Goal: Task Accomplishment & Management: Use online tool/utility

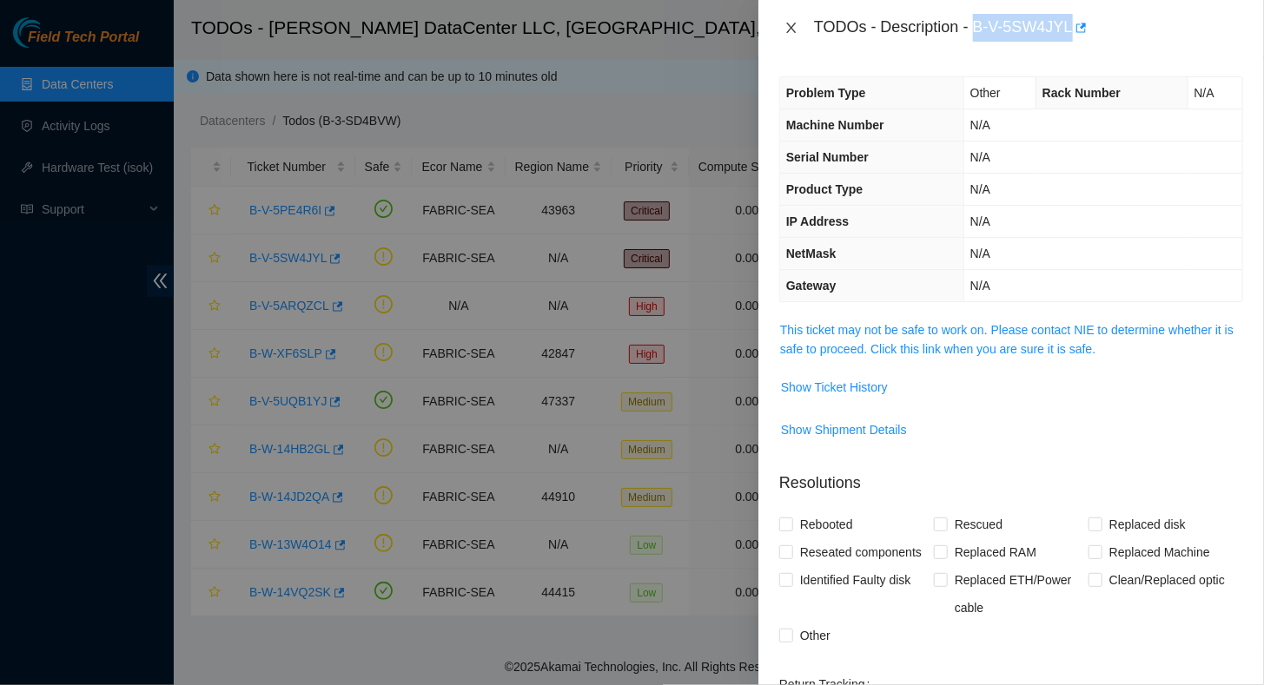
click at [792, 28] on icon "close" at bounding box center [791, 28] width 10 height 10
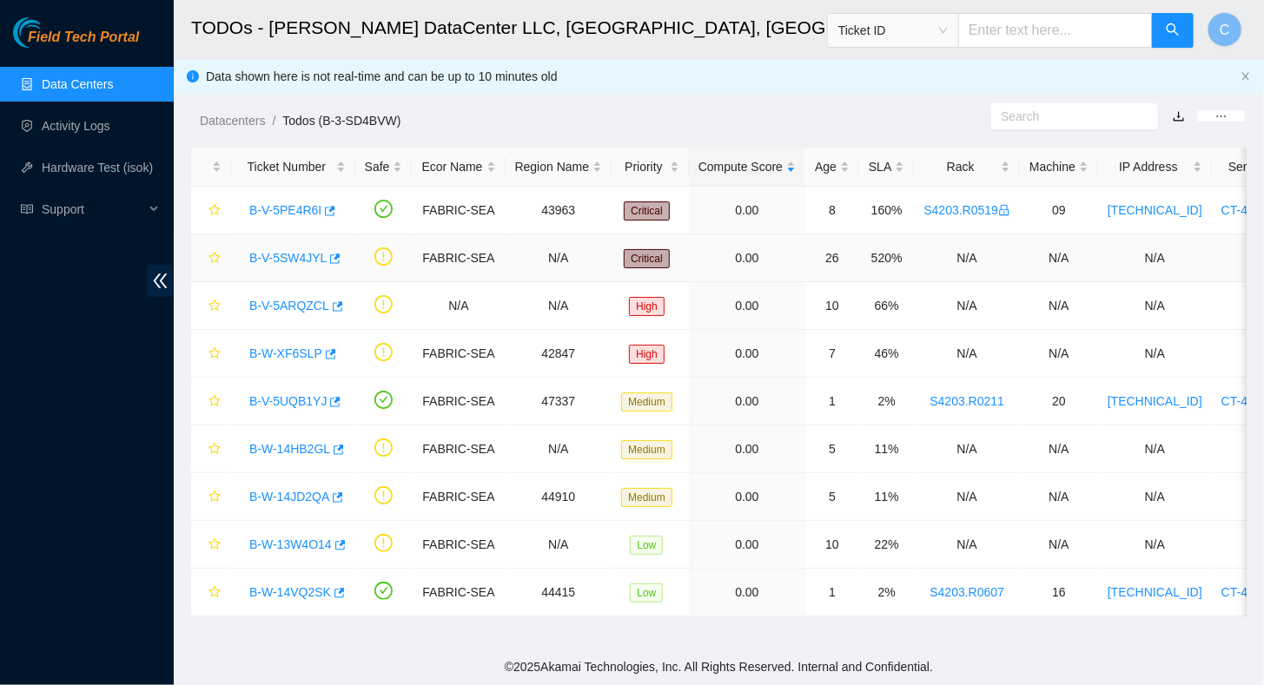
click at [255, 256] on link "B-V-5SW4JYL" at bounding box center [287, 258] width 77 height 14
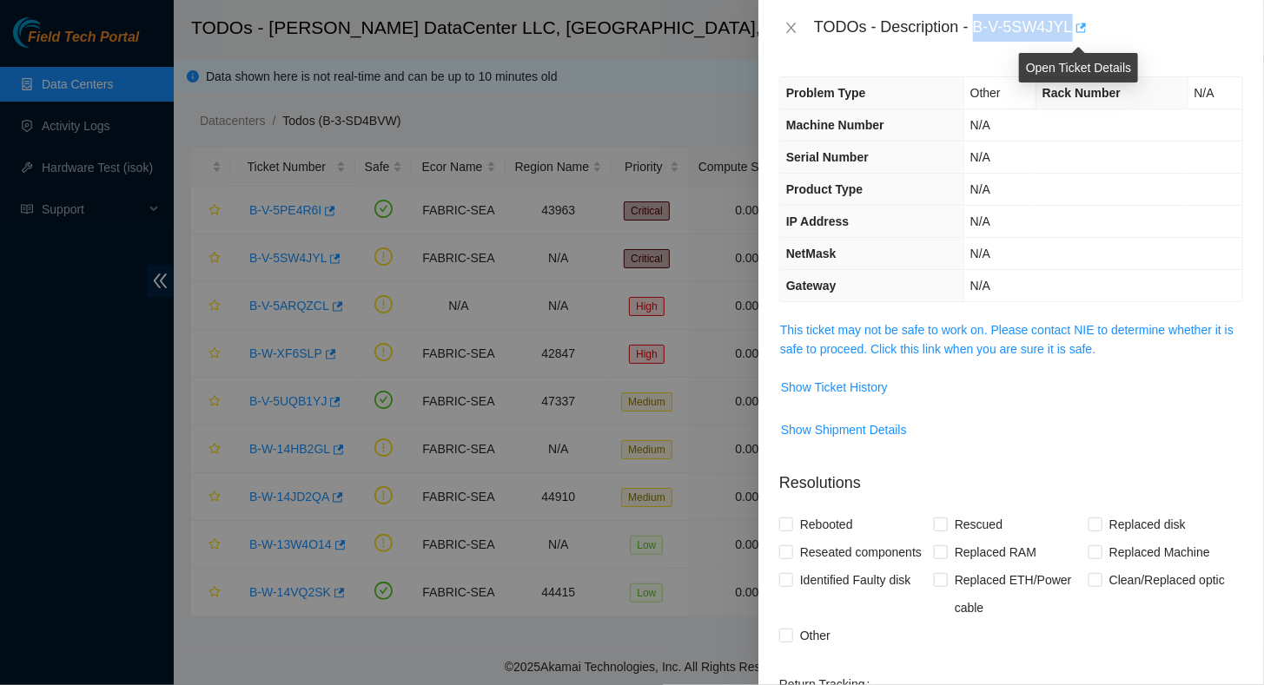
drag, startPoint x: 976, startPoint y: 27, endPoint x: 1073, endPoint y: 30, distance: 97.3
click at [1073, 30] on div "TODOs - Description - B-V-5SW4JYL" at bounding box center [1028, 28] width 429 height 28
copy div "B-V-5SW4JYL"
click at [791, 29] on icon "close" at bounding box center [791, 28] width 10 height 10
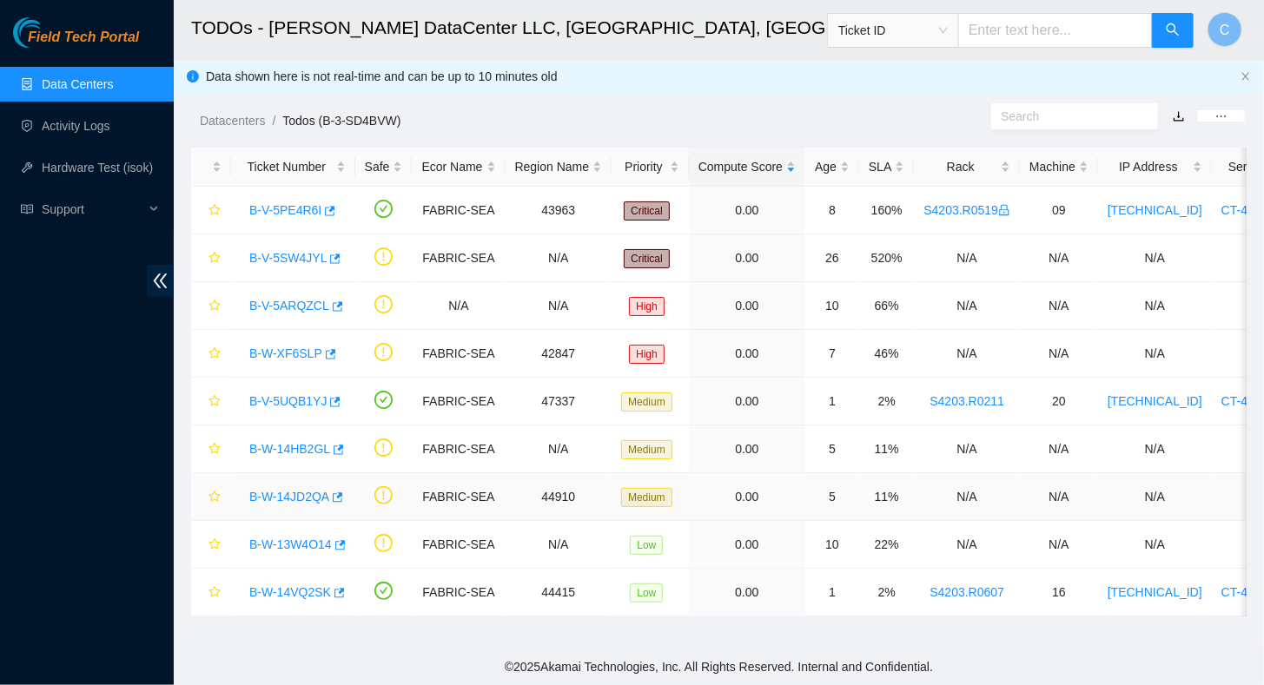
click at [291, 493] on link "B-W-14JD2QA" at bounding box center [289, 497] width 80 height 14
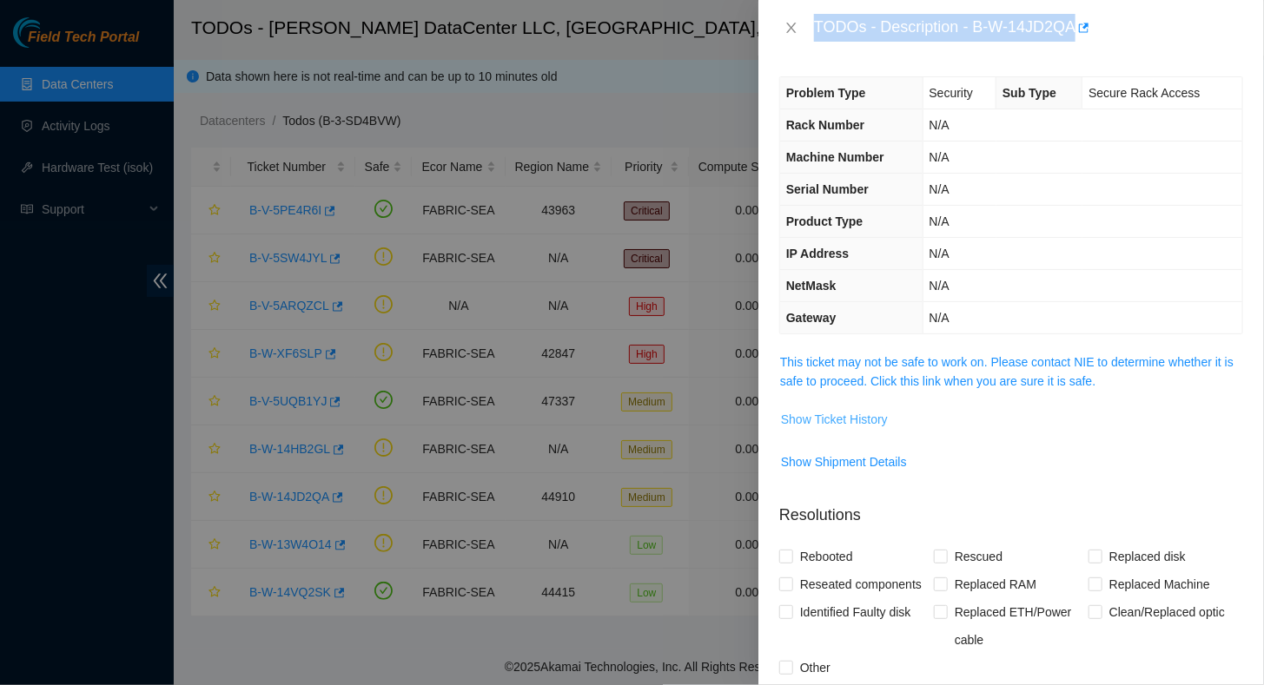
click at [824, 421] on span "Show Ticket History" at bounding box center [834, 419] width 107 height 19
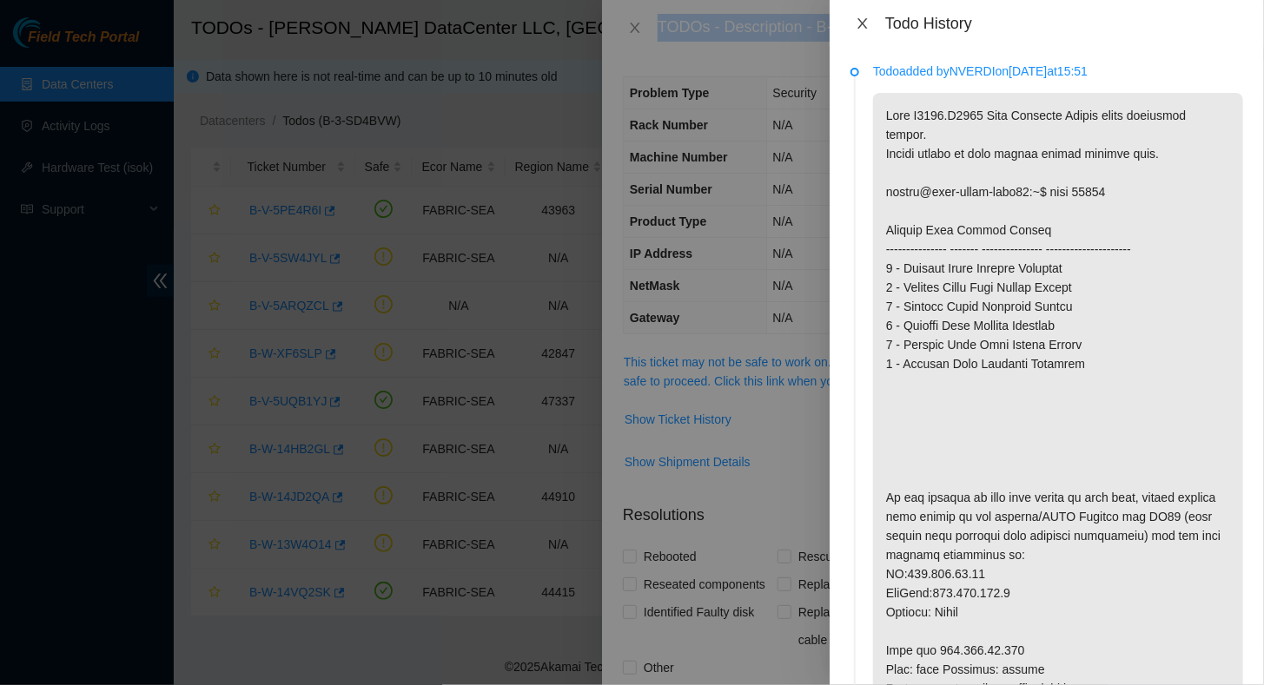
click at [863, 26] on icon "close" at bounding box center [863, 24] width 14 height 14
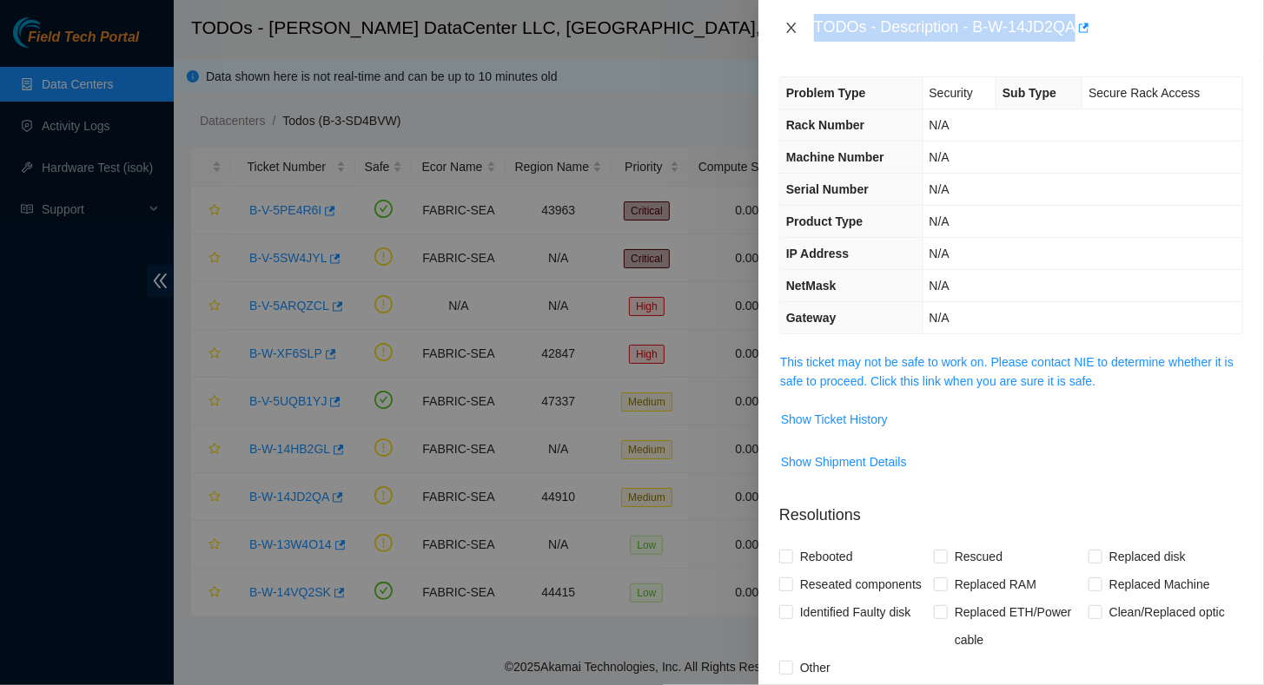
click at [791, 27] on icon "close" at bounding box center [791, 28] width 10 height 10
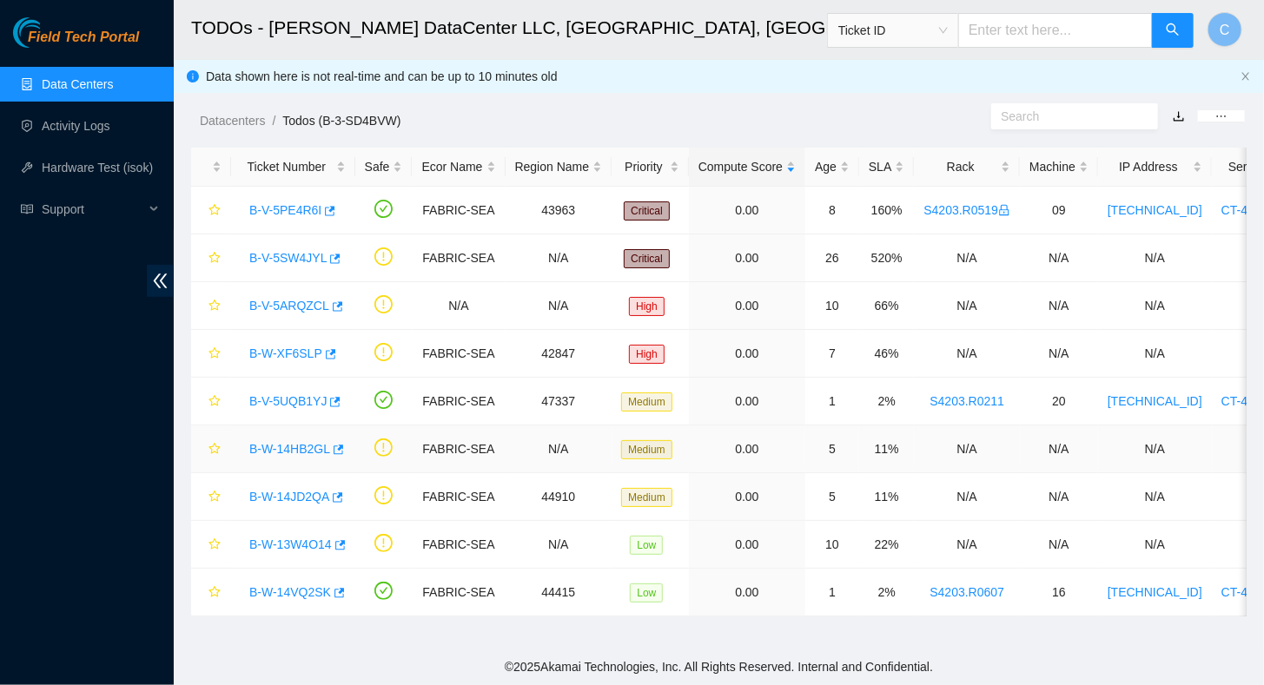
click at [283, 443] on link "B-W-14HB2GL" at bounding box center [289, 449] width 81 height 14
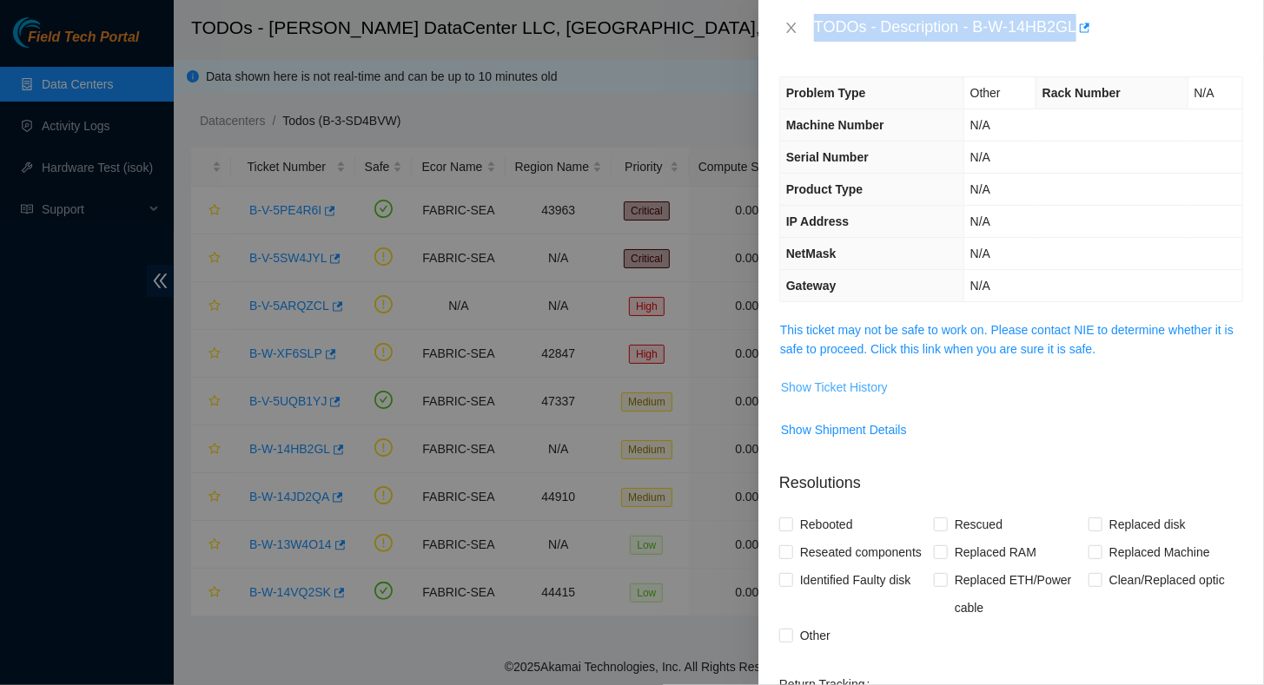
click at [846, 387] on span "Show Ticket History" at bounding box center [834, 387] width 107 height 19
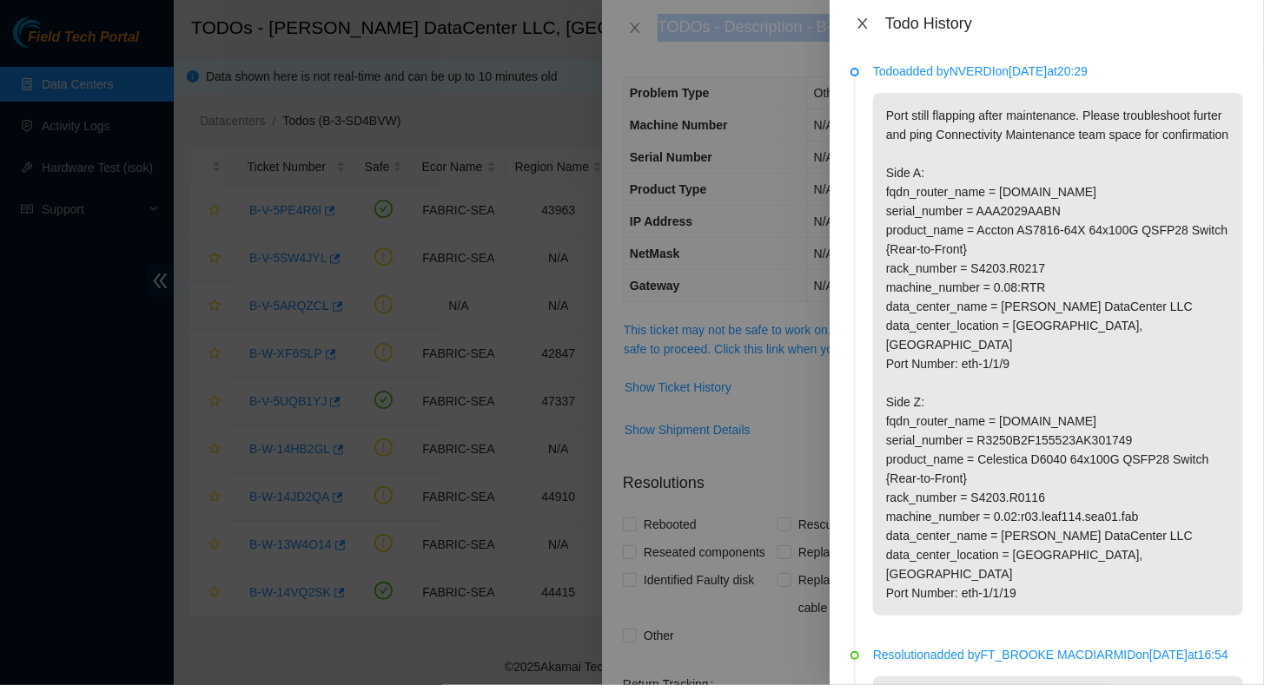
click at [863, 24] on icon "close" at bounding box center [862, 23] width 10 height 10
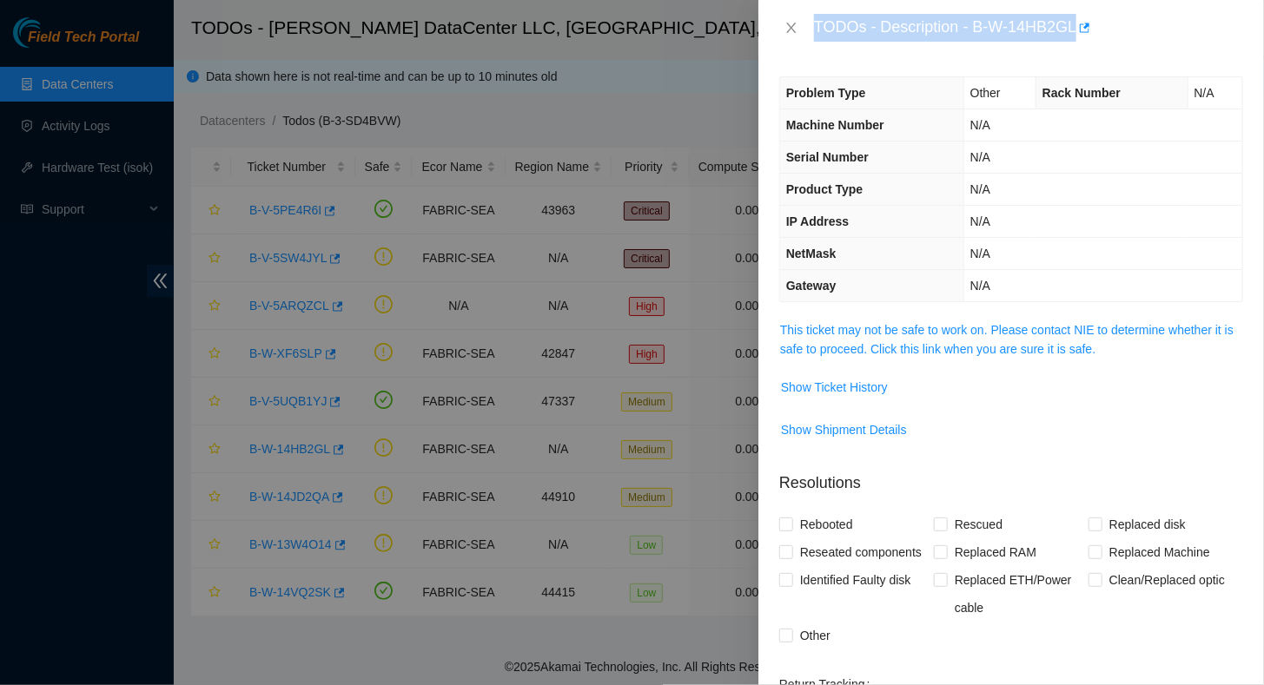
click at [979, 28] on div "TODOs - Description - B-W-14HB2GL" at bounding box center [1028, 28] width 429 height 28
drag, startPoint x: 975, startPoint y: 27, endPoint x: 1074, endPoint y: 30, distance: 99.1
click at [1074, 30] on div "TODOs - Description - B-W-14HB2GL" at bounding box center [1028, 28] width 429 height 28
copy div "B-W-14HB2GL"
drag, startPoint x: 795, startPoint y: 24, endPoint x: 799, endPoint y: 34, distance: 10.5
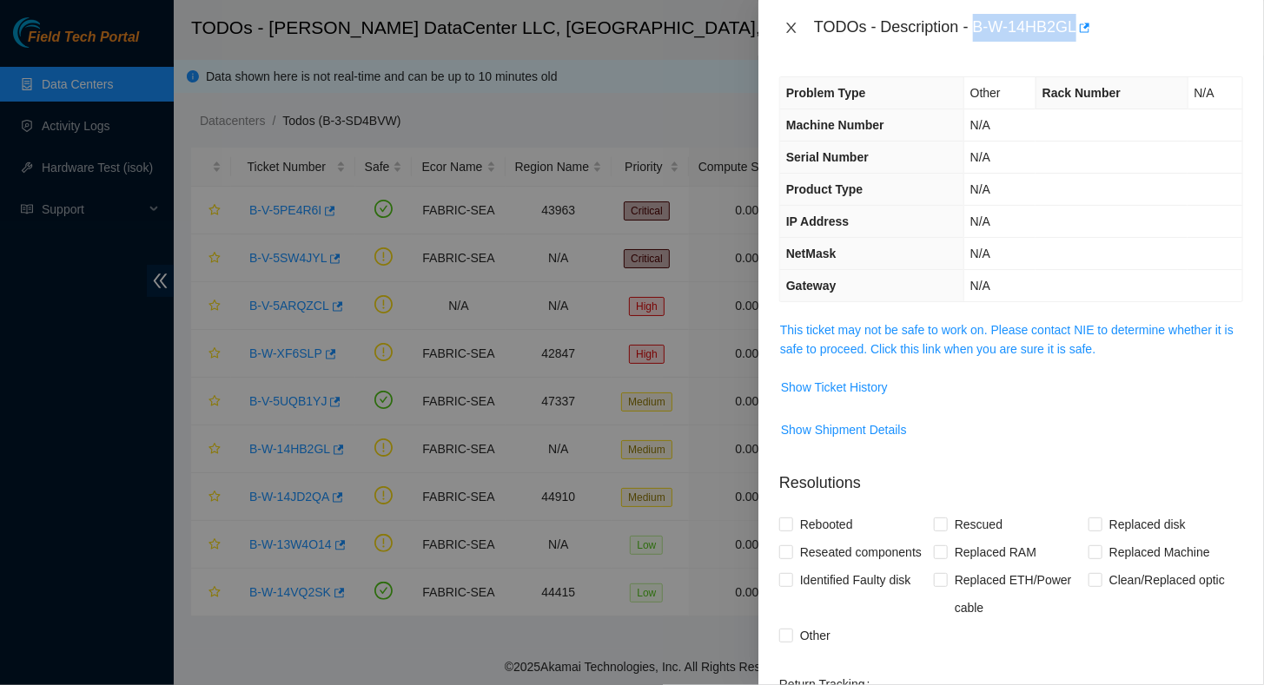
click at [797, 30] on icon "close" at bounding box center [791, 28] width 14 height 14
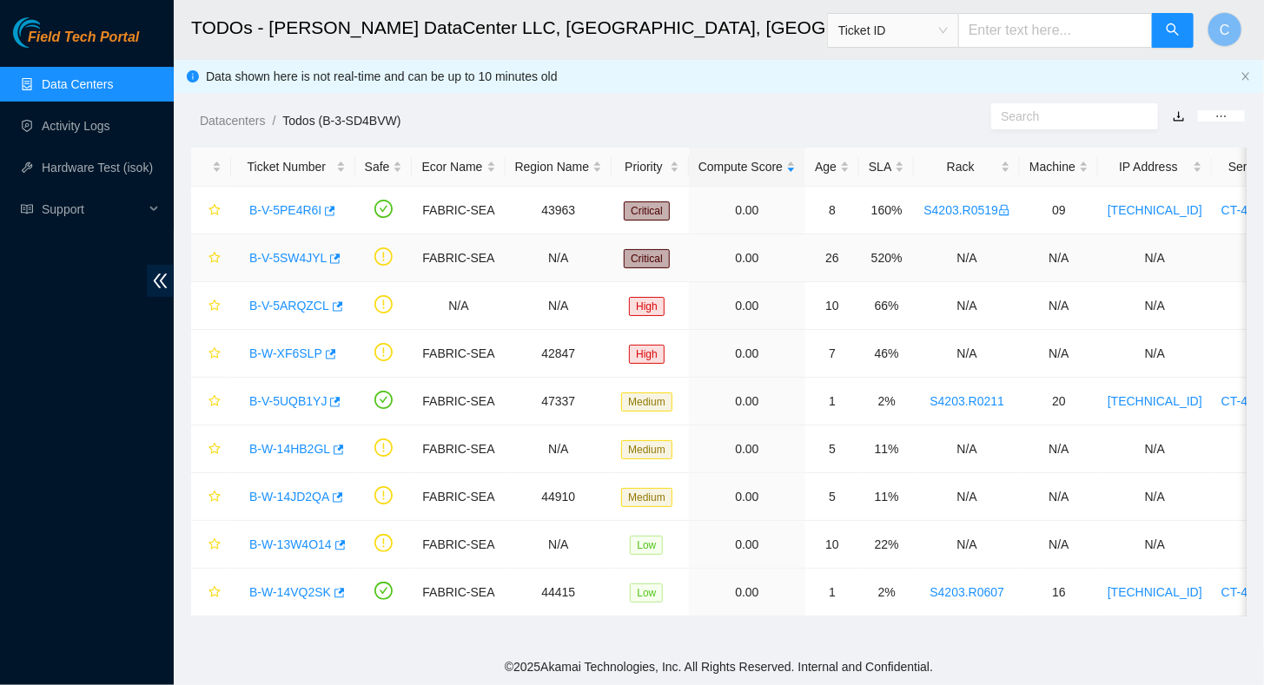
click at [292, 255] on link "B-V-5SW4JYL" at bounding box center [287, 258] width 77 height 14
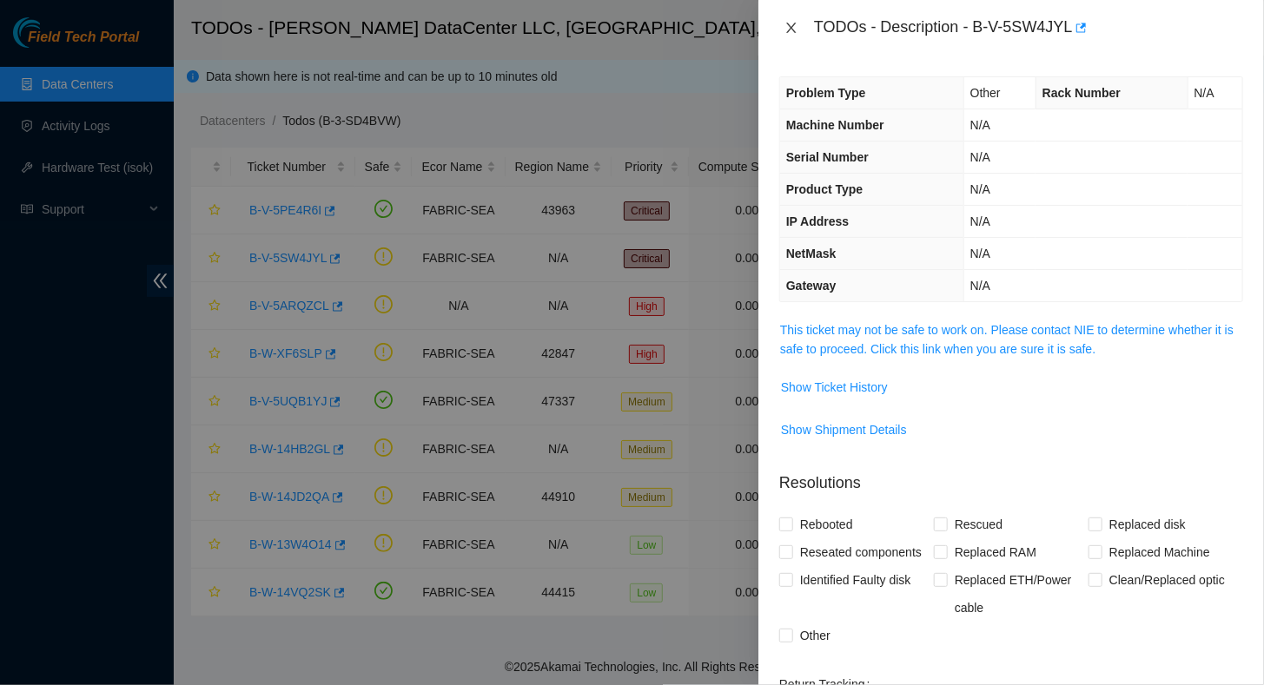
click at [791, 30] on icon "close" at bounding box center [791, 28] width 14 height 14
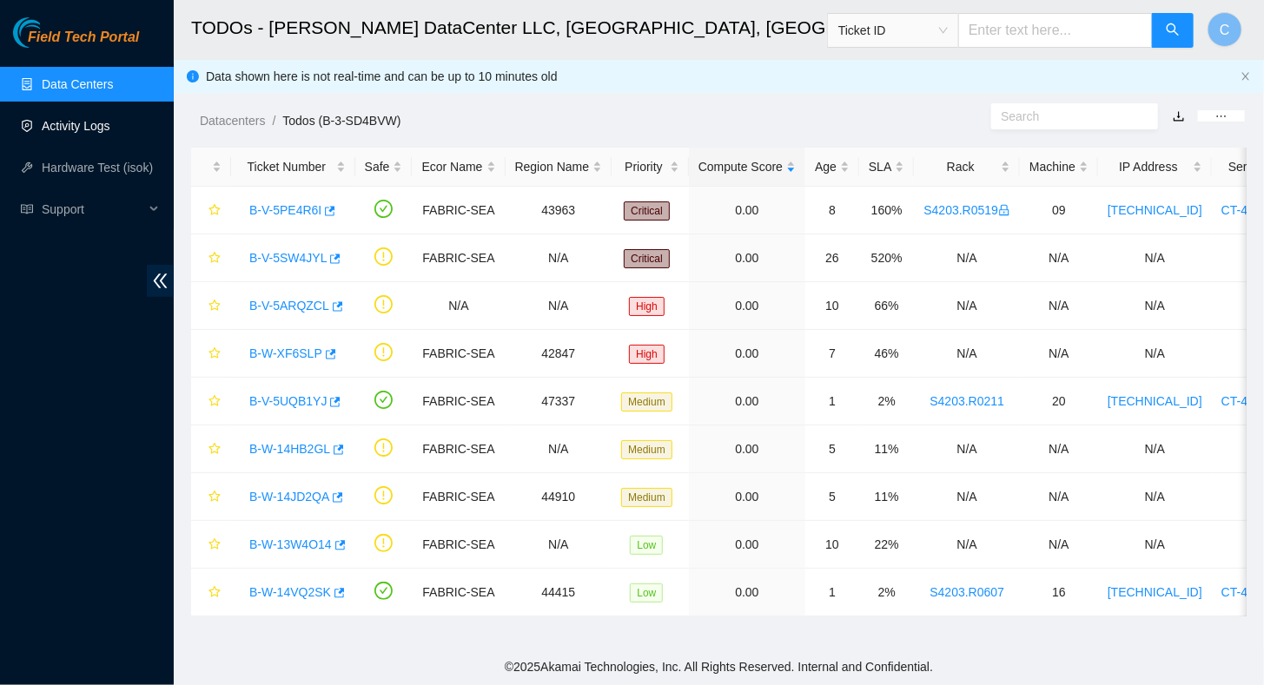
click at [74, 87] on link "Data Centers" at bounding box center [77, 84] width 71 height 14
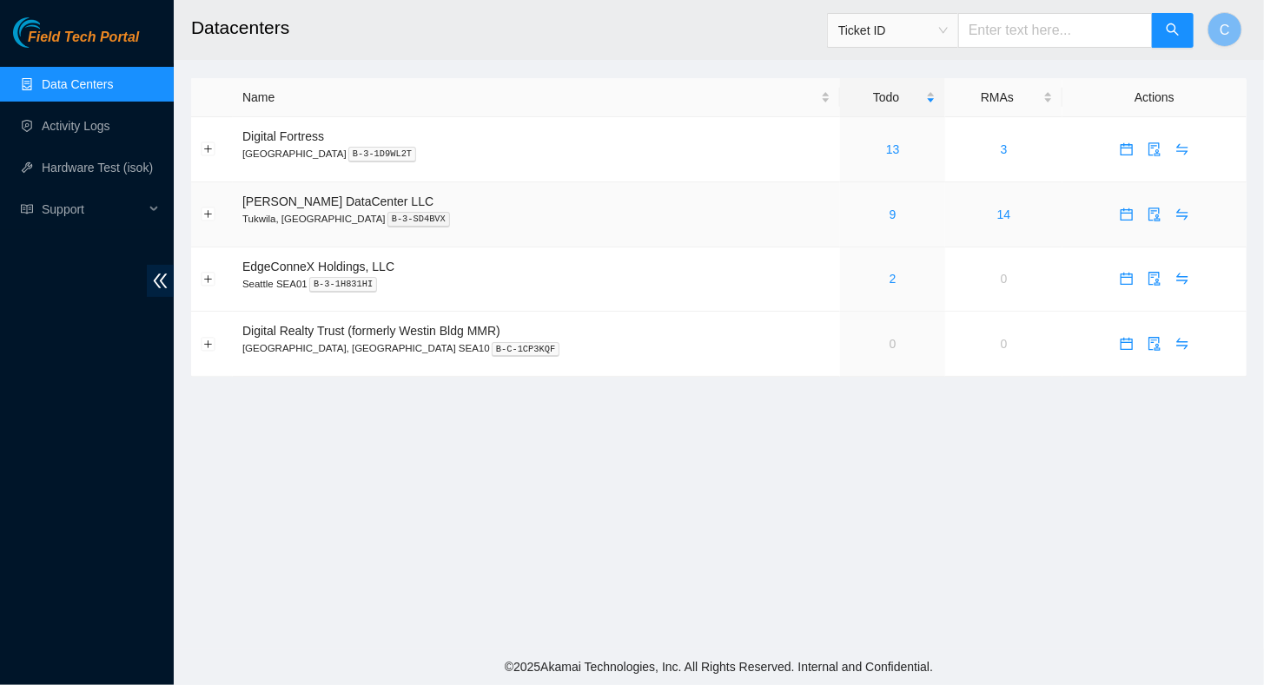
click at [851, 210] on div "9" at bounding box center [893, 214] width 86 height 19
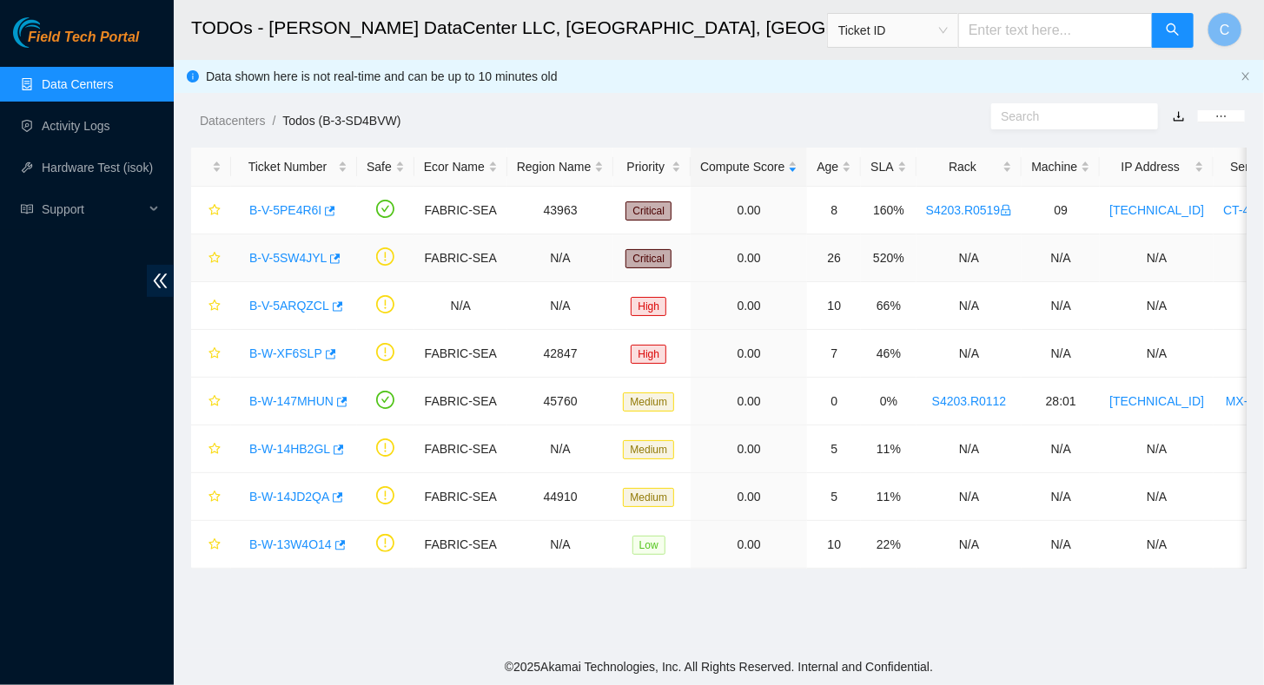
click at [290, 262] on link "B-V-5SW4JYL" at bounding box center [287, 258] width 77 height 14
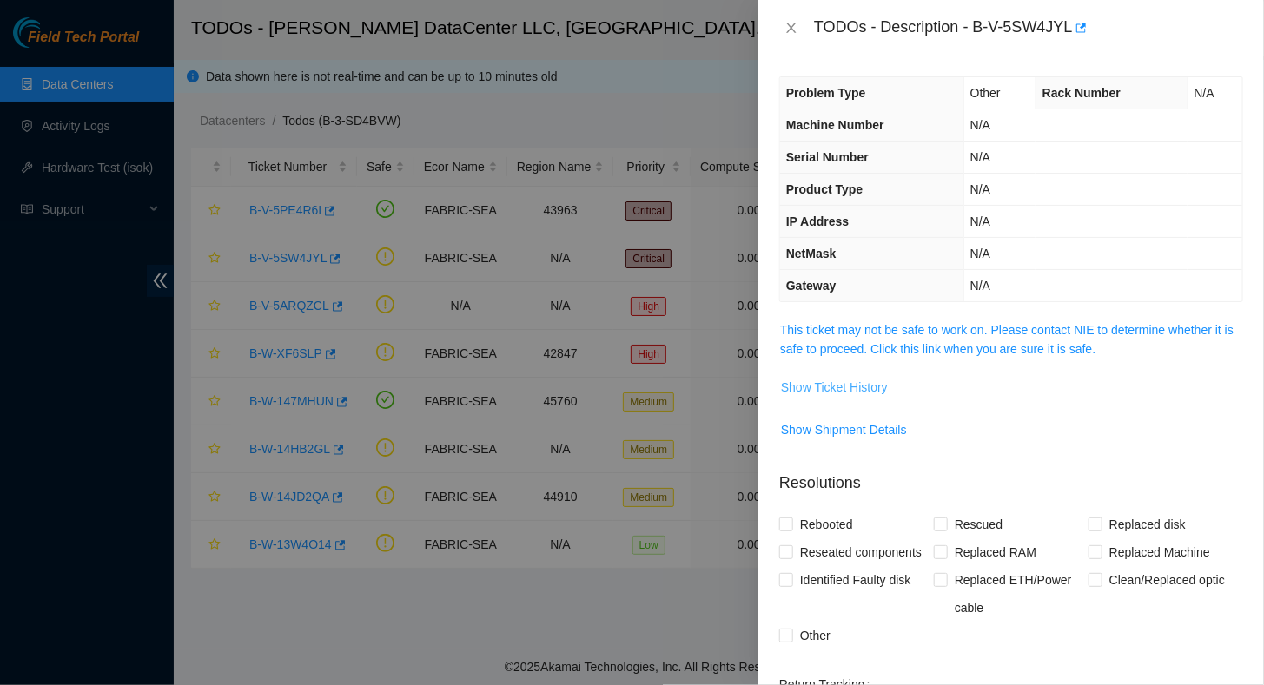
click at [826, 389] on span "Show Ticket History" at bounding box center [834, 387] width 107 height 19
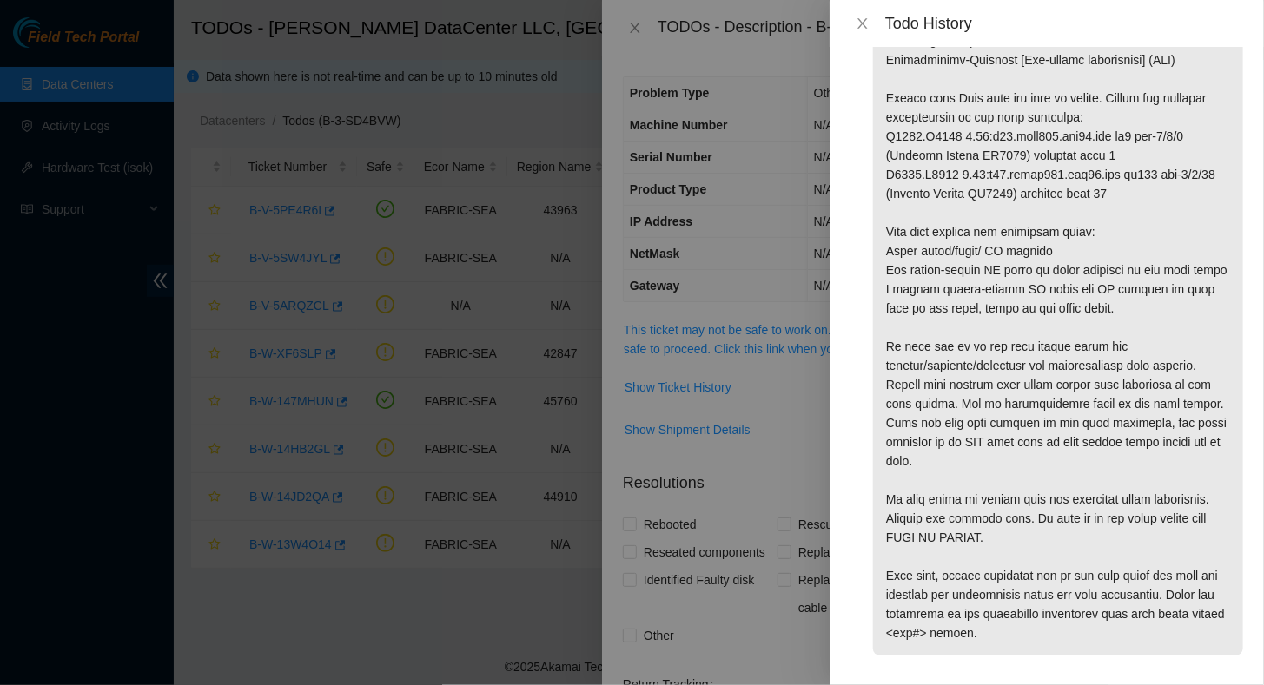
scroll to position [120, 0]
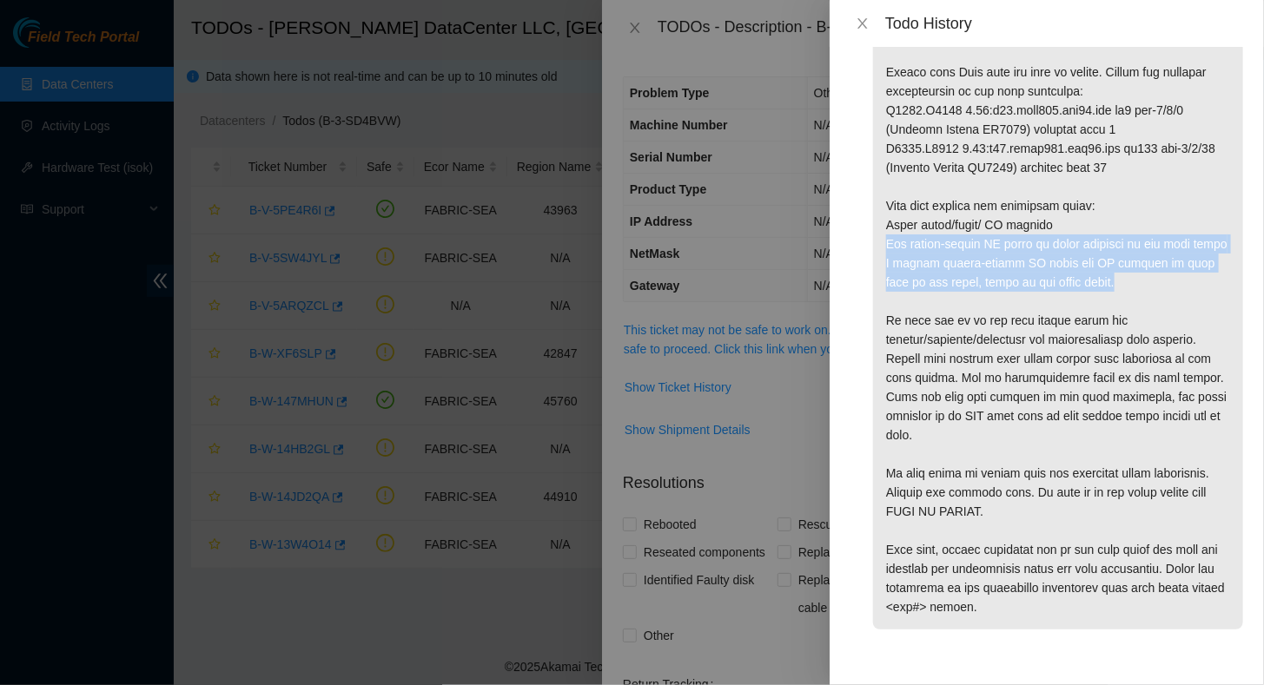
drag, startPoint x: 886, startPoint y: 243, endPoint x: 1098, endPoint y: 281, distance: 215.4
click at [1098, 281] on p at bounding box center [1058, 301] width 370 height 657
copy p "One single-[PERSON_NAME] fiber to place directly on the leaf optic A second sin…"
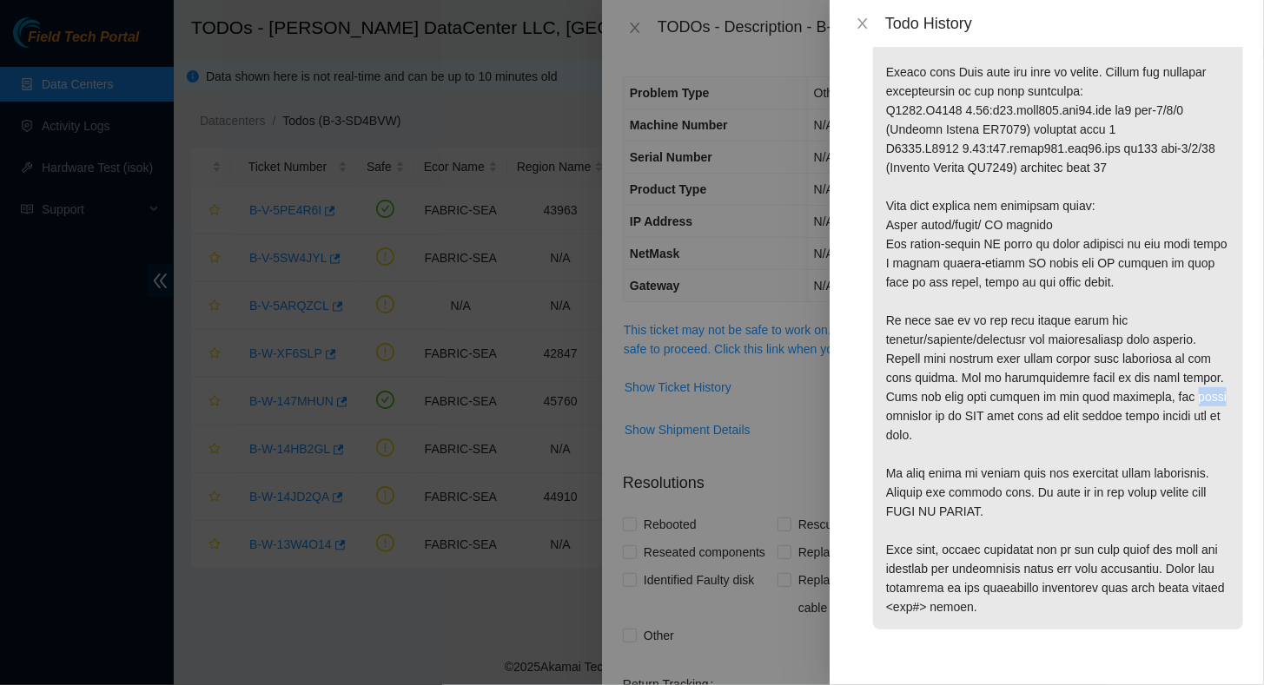
drag, startPoint x: 1153, startPoint y: 396, endPoint x: 1182, endPoint y: 400, distance: 29.7
click at [1182, 400] on p at bounding box center [1058, 301] width 370 height 657
copy p "dsims"
